Goal: Information Seeking & Learning: Check status

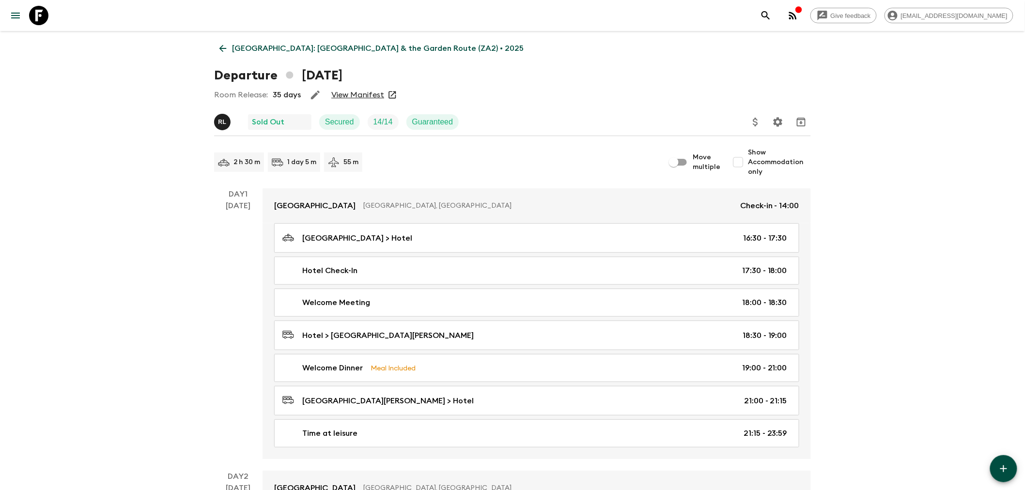
click at [221, 121] on p "[PERSON_NAME]" at bounding box center [222, 122] width 8 height 8
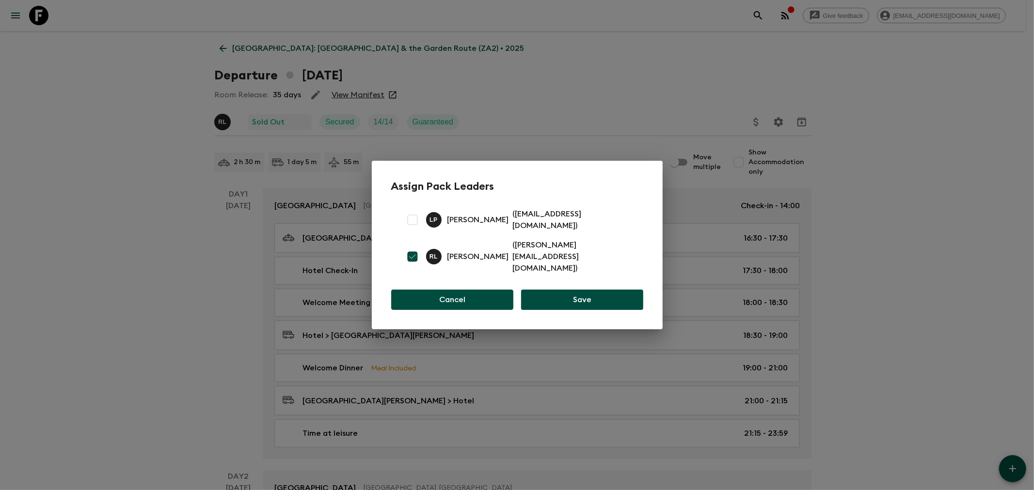
click at [464, 290] on button "Cancel" at bounding box center [452, 300] width 123 height 20
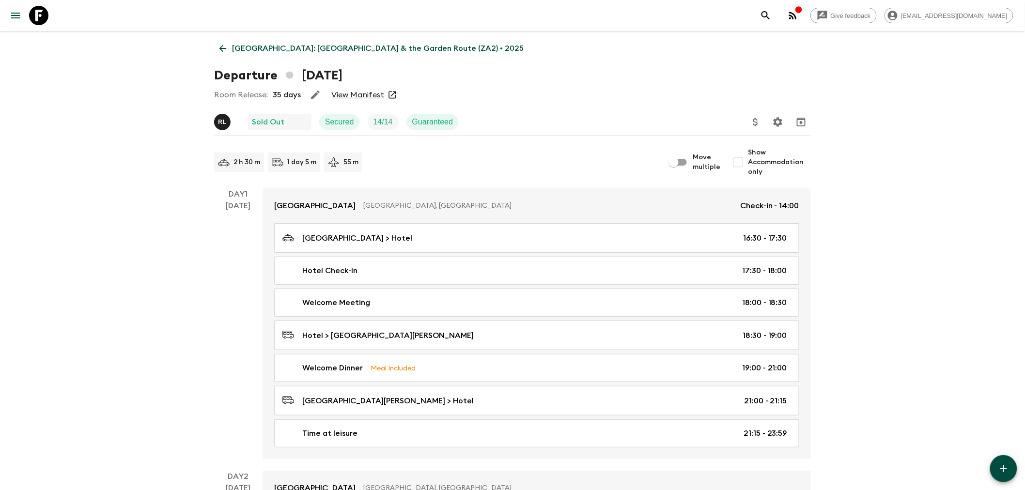
click at [218, 46] on icon at bounding box center [223, 48] width 11 height 11
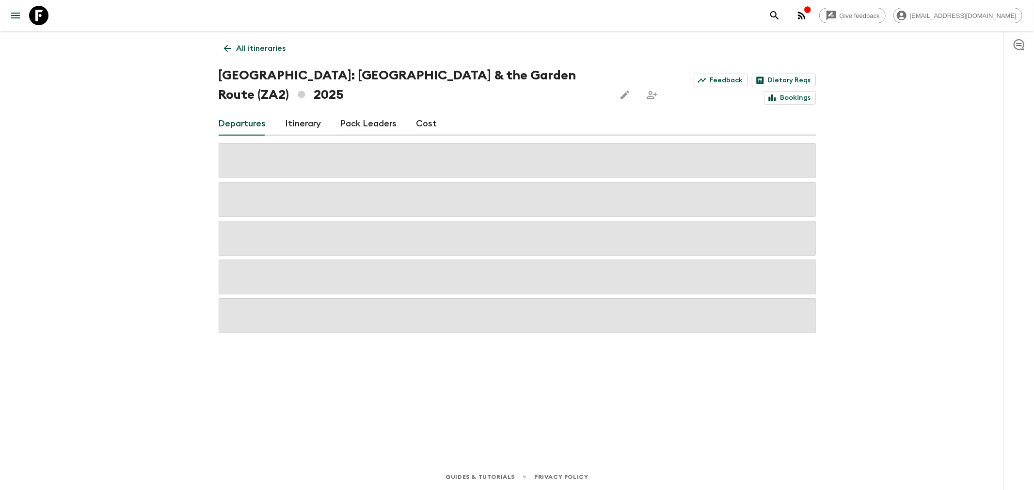
click at [807, 18] on icon "button" at bounding box center [802, 16] width 12 height 12
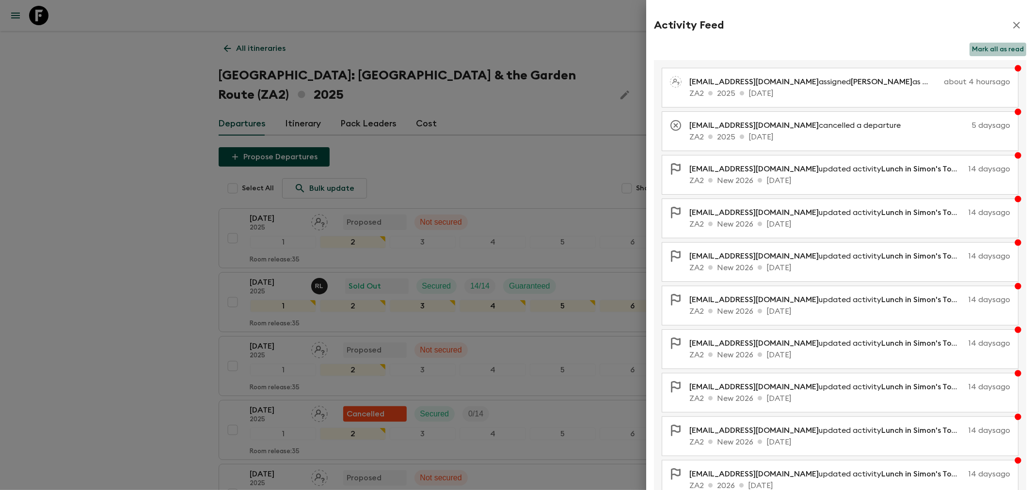
click at [1000, 45] on button "Mark all as read" at bounding box center [997, 50] width 57 height 14
click at [1010, 22] on icon "button" at bounding box center [1016, 25] width 12 height 12
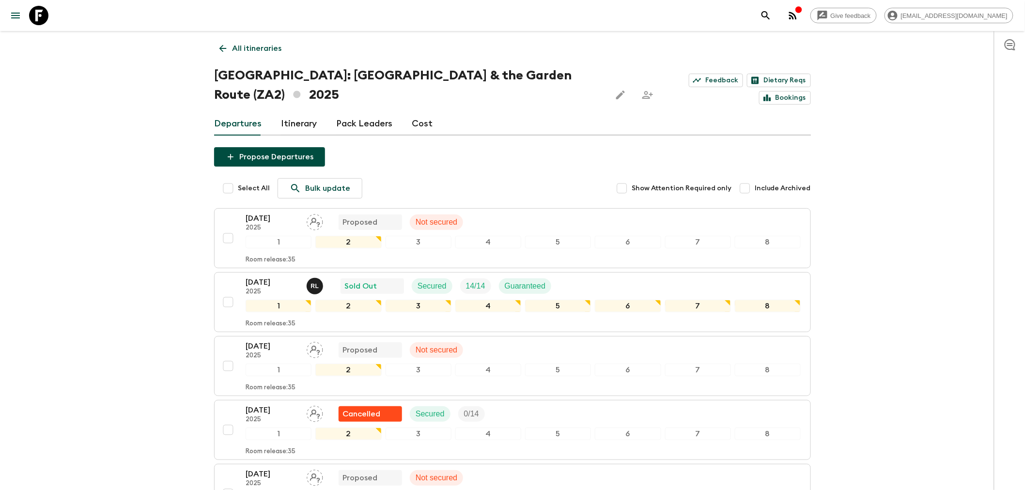
click at [101, 175] on div "Give feedback [EMAIL_ADDRESS][DOMAIN_NAME] All itineraries [GEOGRAPHIC_DATA]: […" at bounding box center [512, 338] width 1025 height 677
click at [803, 9] on div "Give feedback [EMAIL_ADDRESS][DOMAIN_NAME]" at bounding box center [884, 15] width 257 height 19
click at [803, 8] on button "button" at bounding box center [793, 15] width 19 height 19
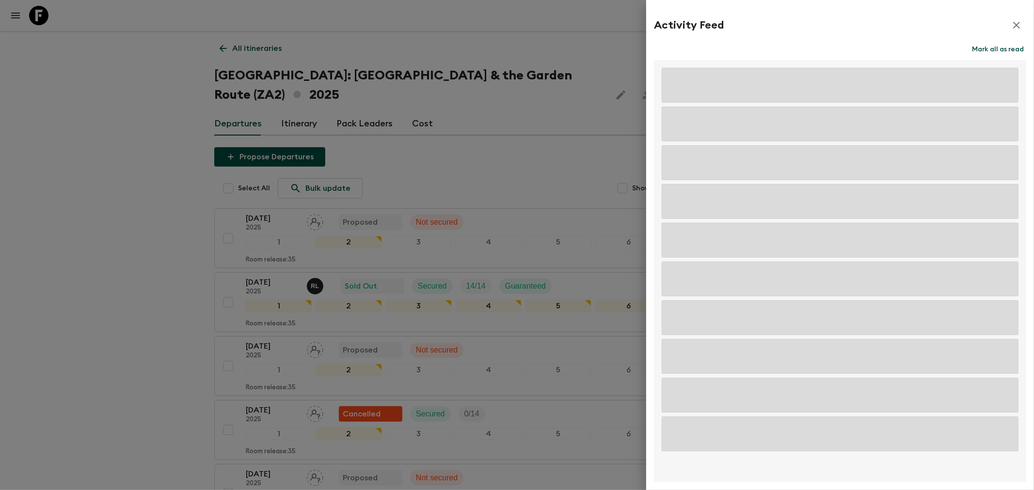
click at [993, 46] on button "Mark all as read" at bounding box center [997, 50] width 57 height 14
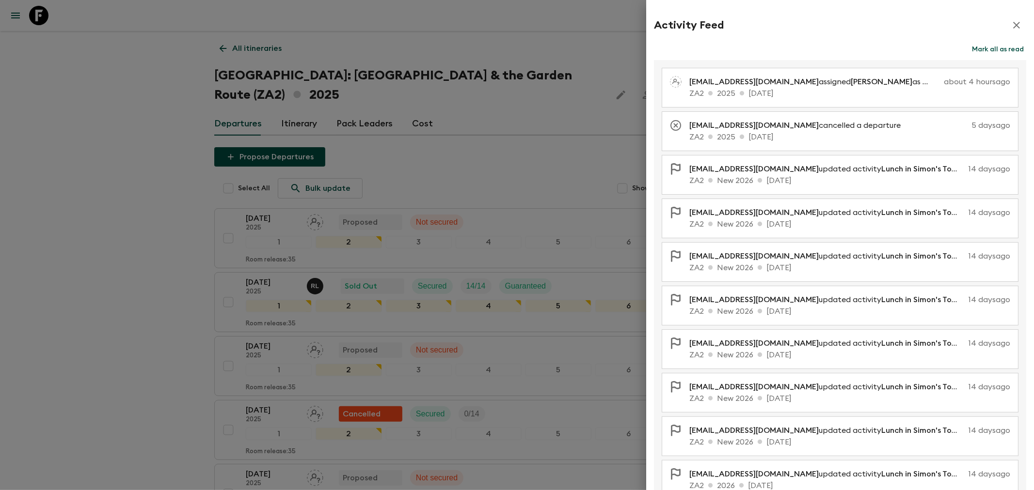
click at [1010, 22] on icon "button" at bounding box center [1016, 25] width 12 height 12
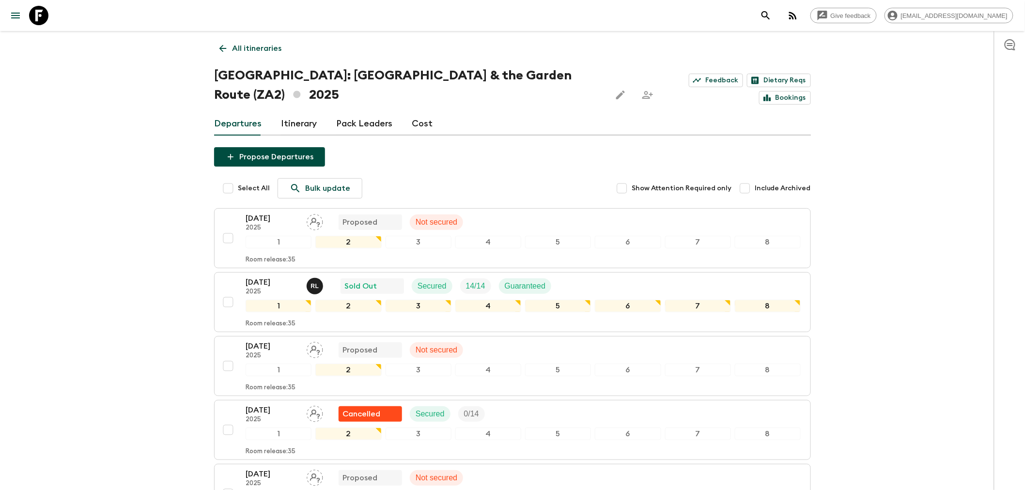
click at [137, 209] on div "Give feedback [EMAIL_ADDRESS][DOMAIN_NAME] All itineraries [GEOGRAPHIC_DATA]: […" at bounding box center [512, 338] width 1025 height 677
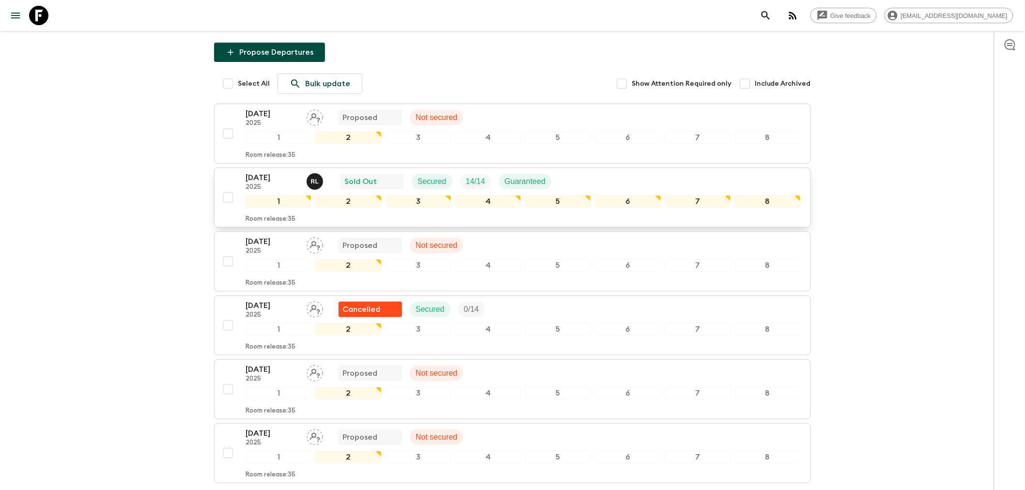
scroll to position [108, 0]
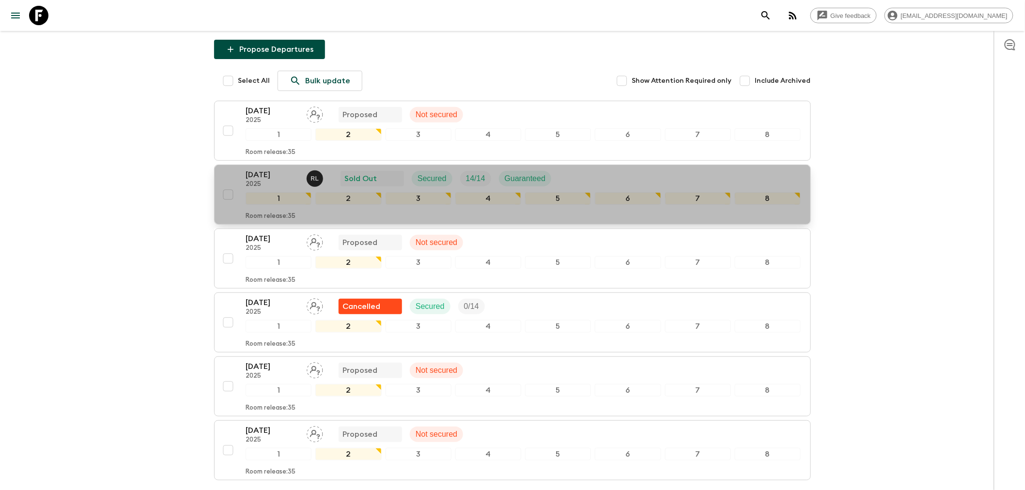
click at [579, 169] on div "[DATE] 2025 [PERSON_NAME] Sold Out Secured 14 / 14 Guaranteed" at bounding box center [523, 178] width 555 height 19
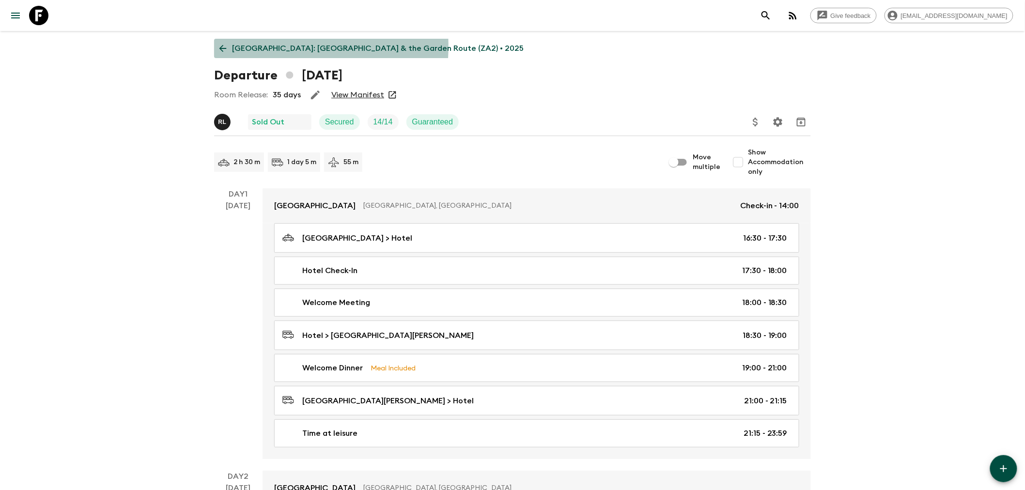
click at [223, 46] on icon at bounding box center [223, 48] width 11 height 11
